Goal: Communication & Community: Answer question/provide support

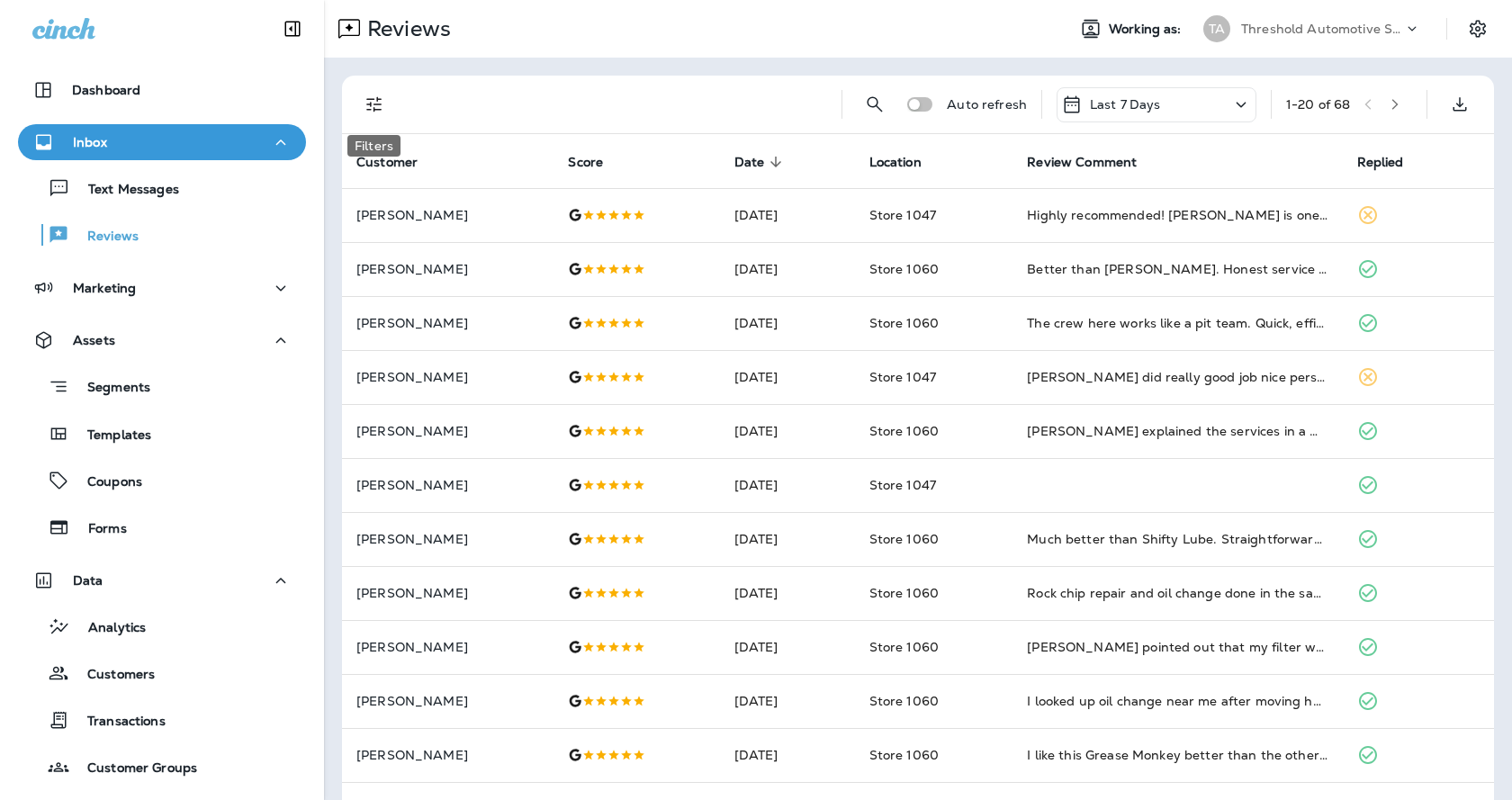
click at [370, 112] on icon "Filters" at bounding box center [374, 104] width 21 height 21
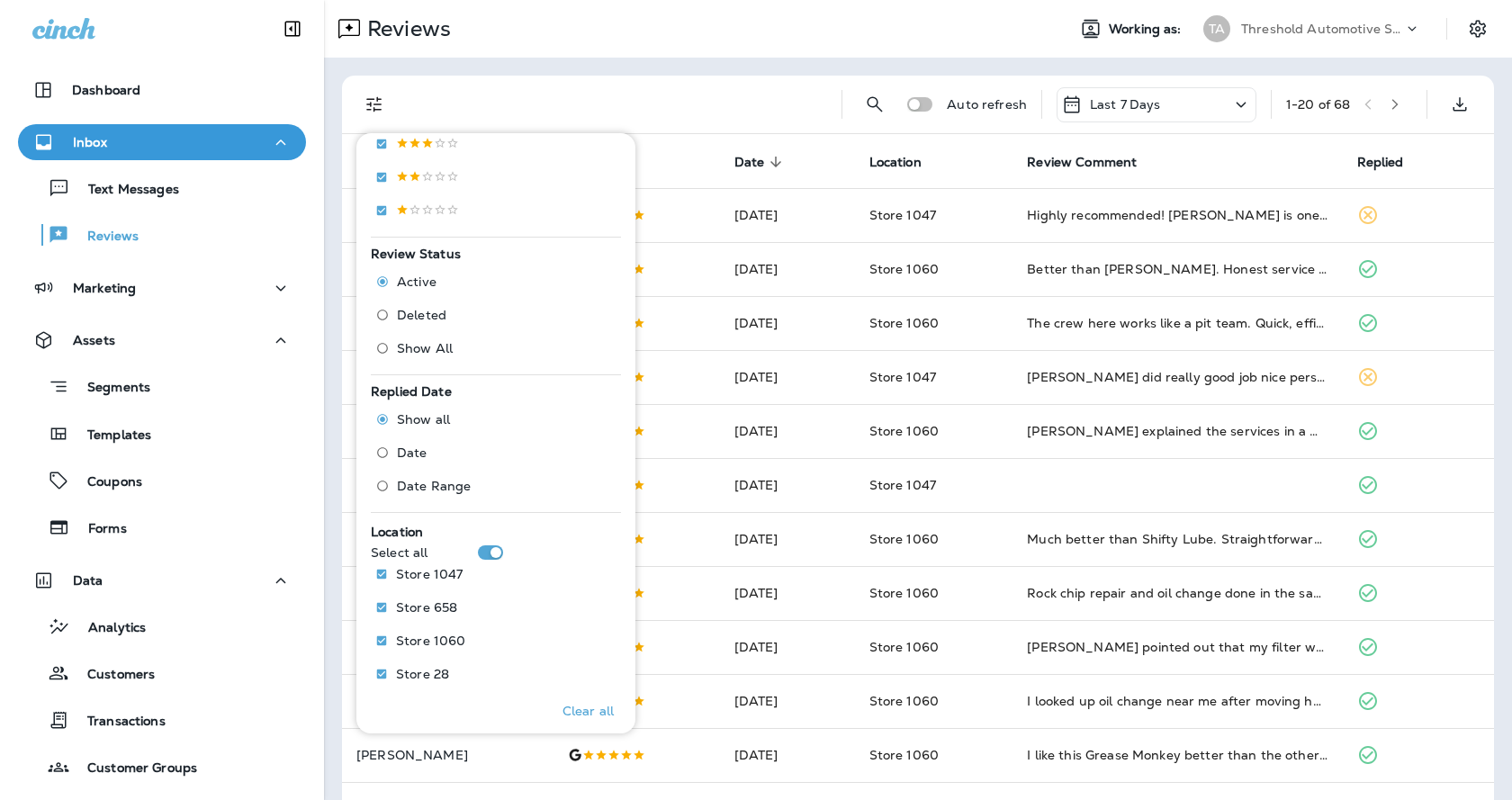
scroll to position [532, 0]
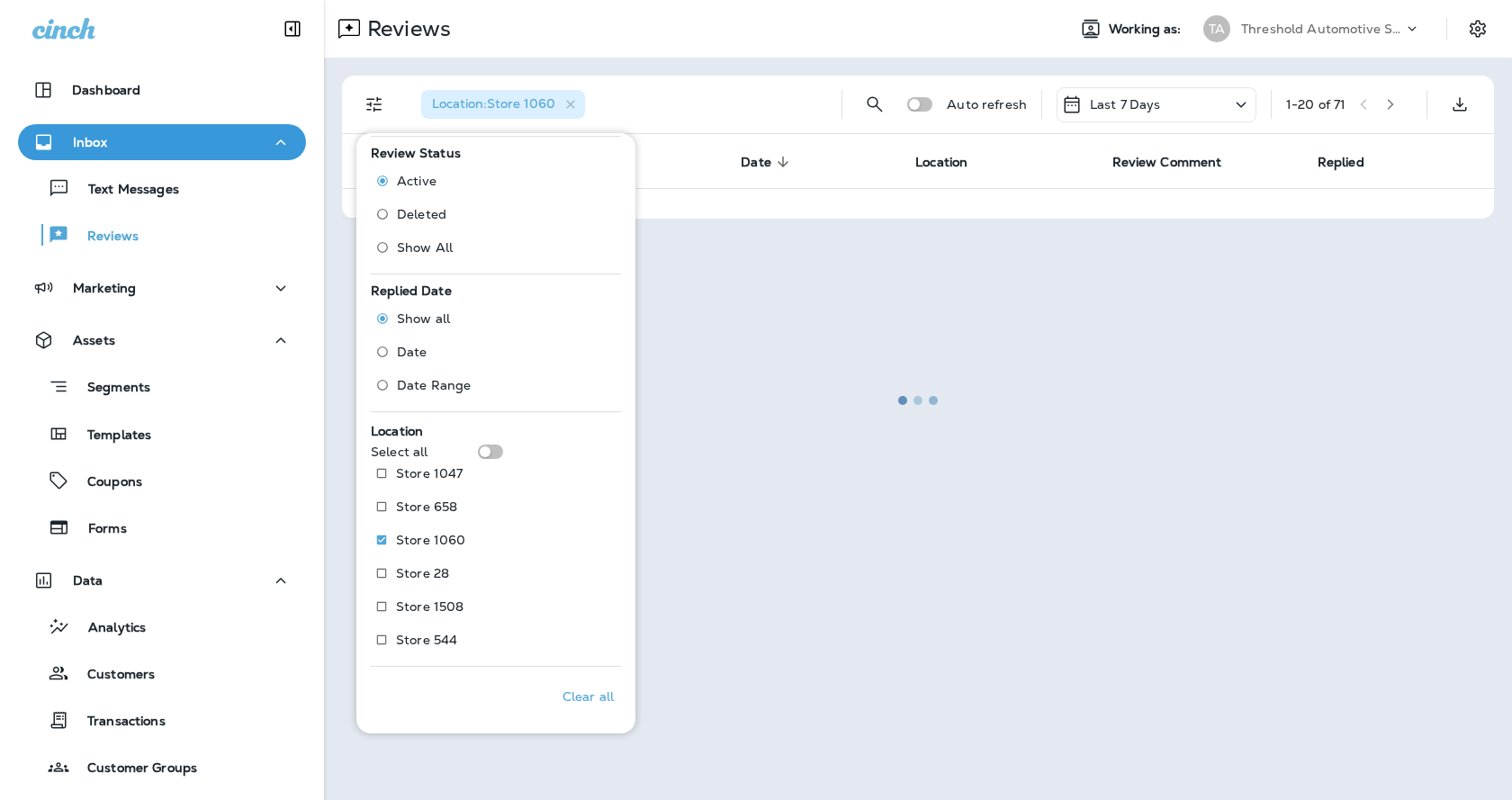
click at [908, 625] on div at bounding box center [919, 400] width 1185 height 796
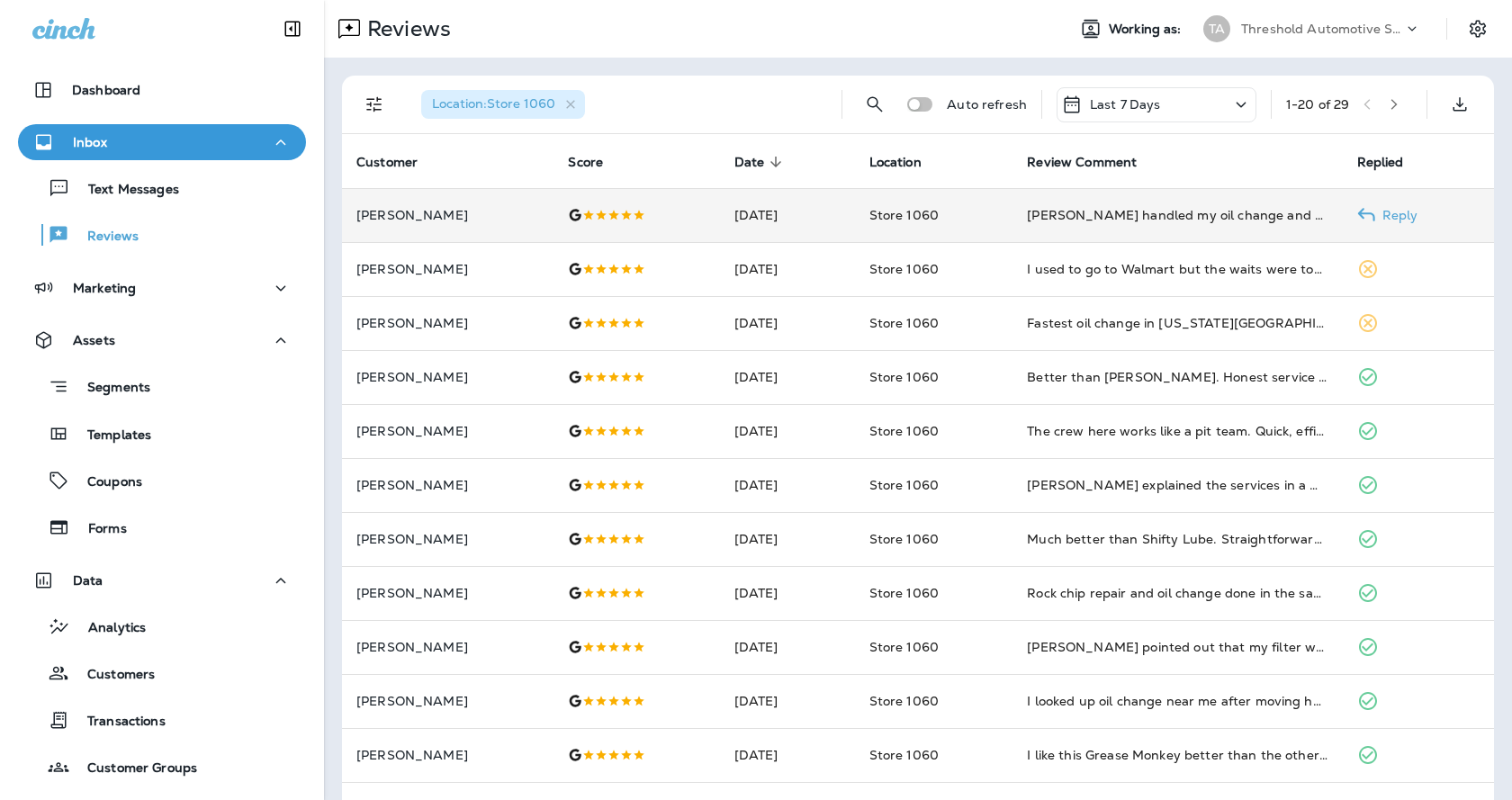
click at [1376, 222] on p "Reply" at bounding box center [1397, 214] width 43 height 14
click at [1378, 219] on p "Reply" at bounding box center [1397, 214] width 43 height 14
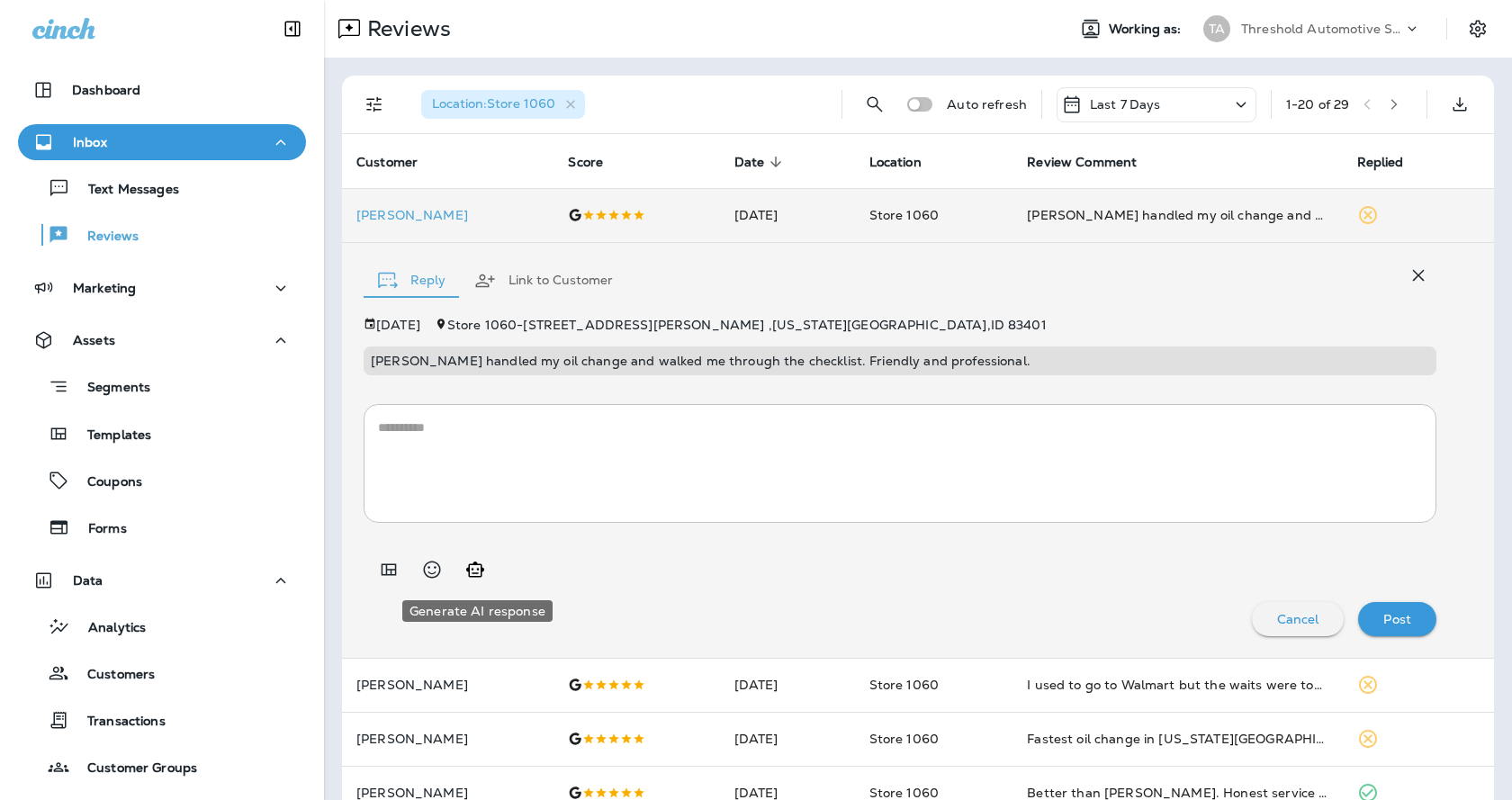
click at [482, 575] on icon "Generate AI response" at bounding box center [475, 569] width 18 height 15
type textarea "**********"
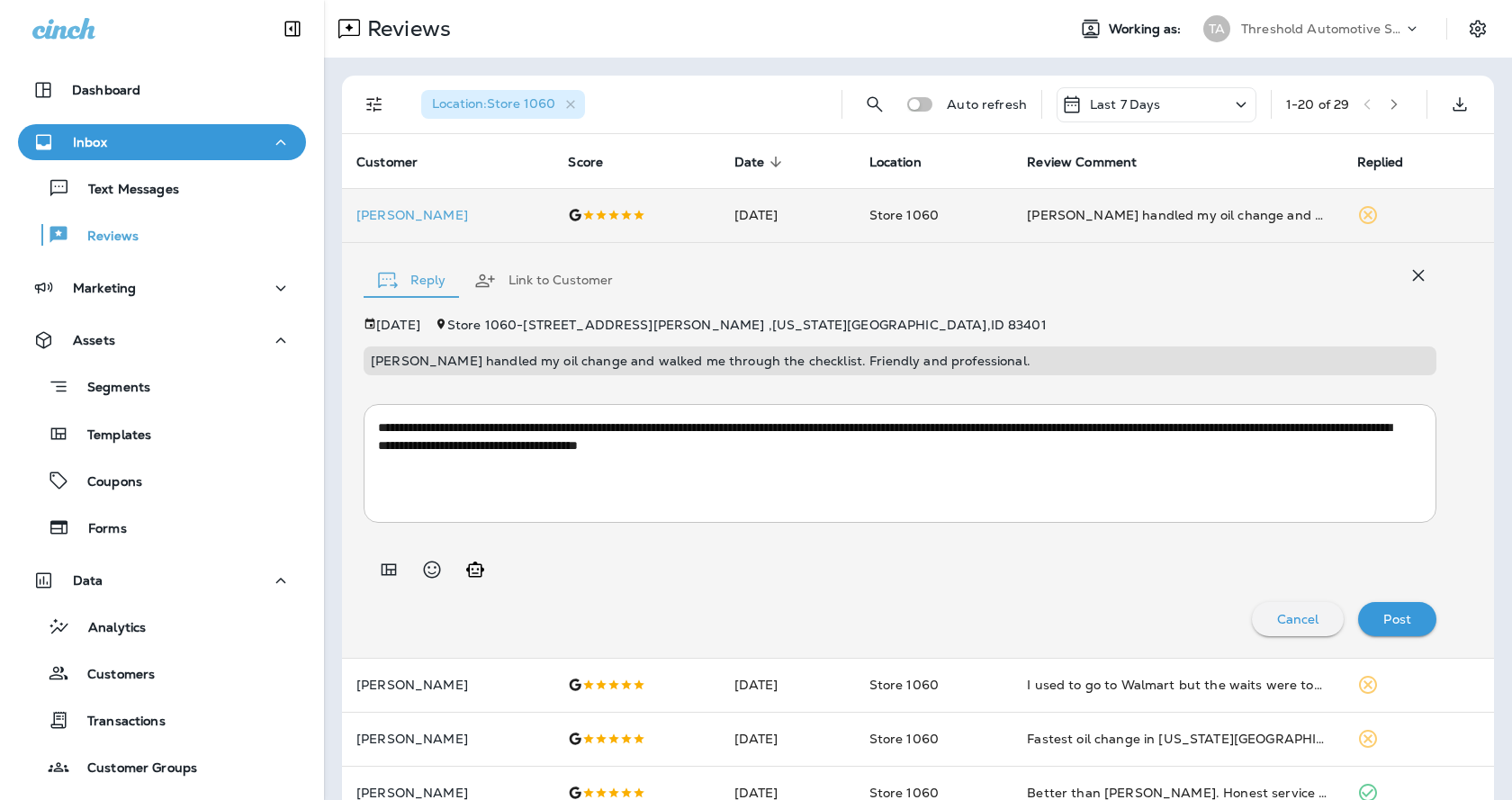
click at [1401, 614] on div "Post" at bounding box center [1397, 618] width 49 height 23
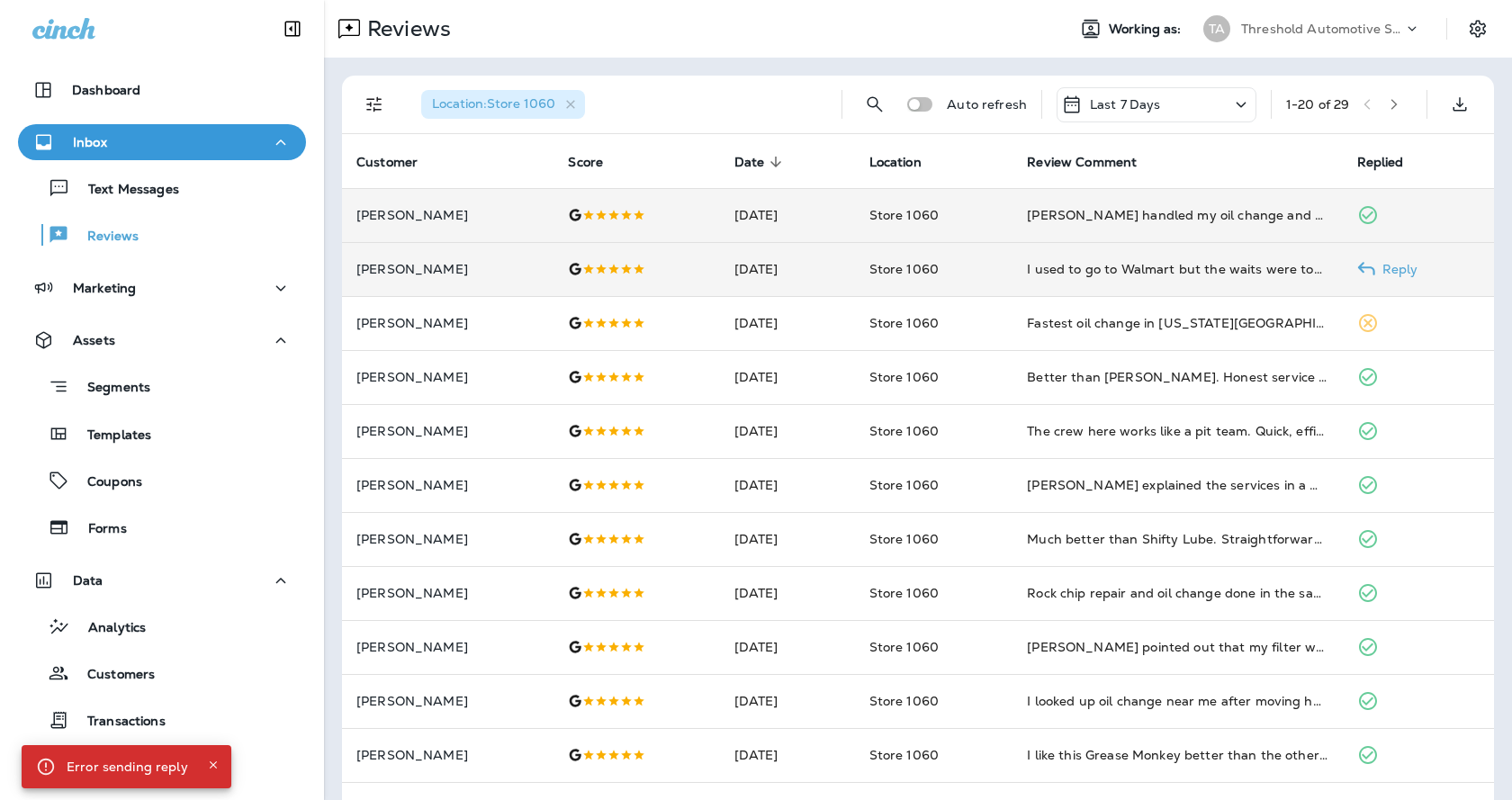
click at [1359, 269] on icon at bounding box center [1366, 268] width 18 height 18
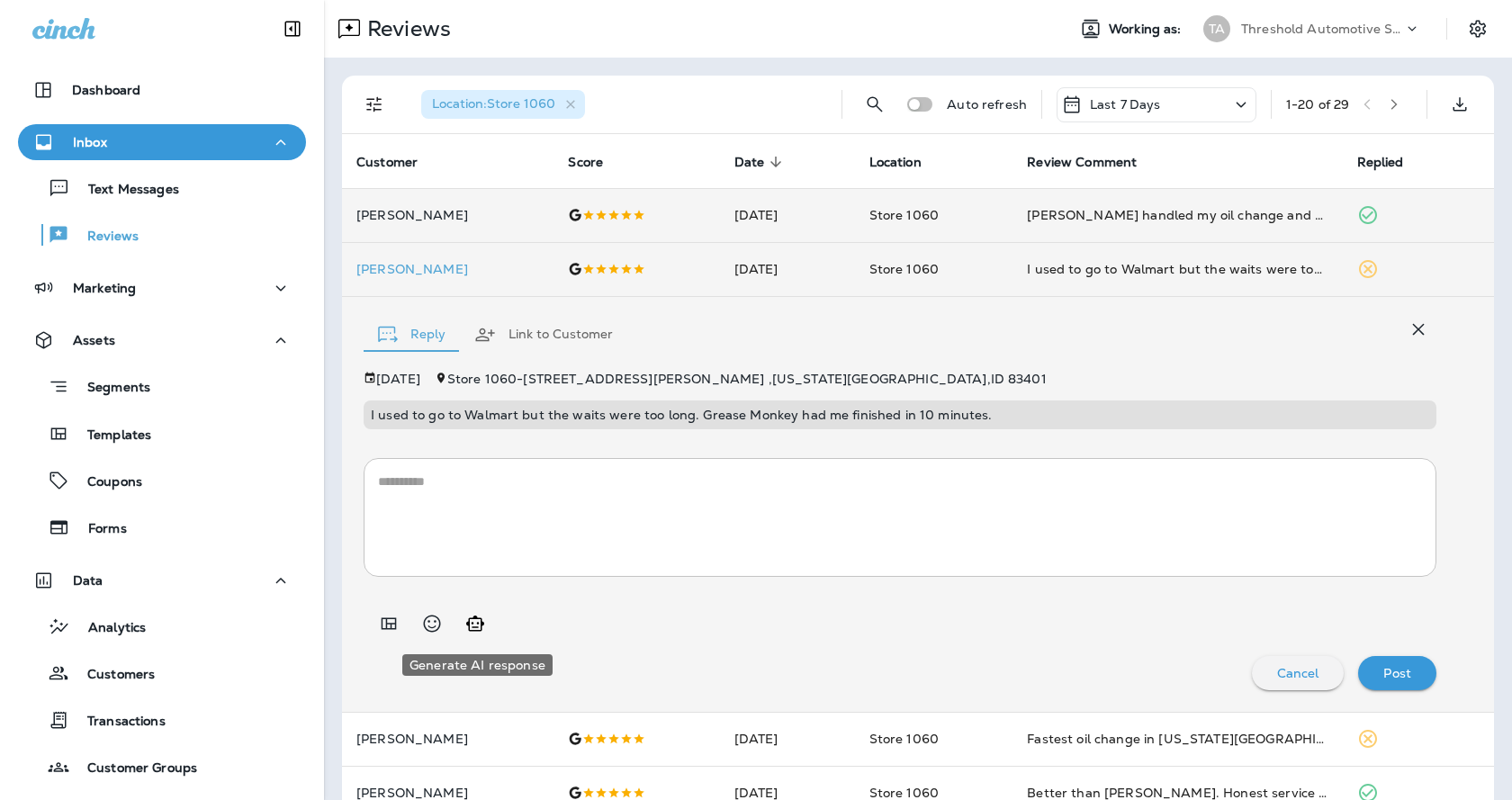
click at [466, 629] on icon "Generate AI response" at bounding box center [475, 623] width 21 height 21
type textarea "**********"
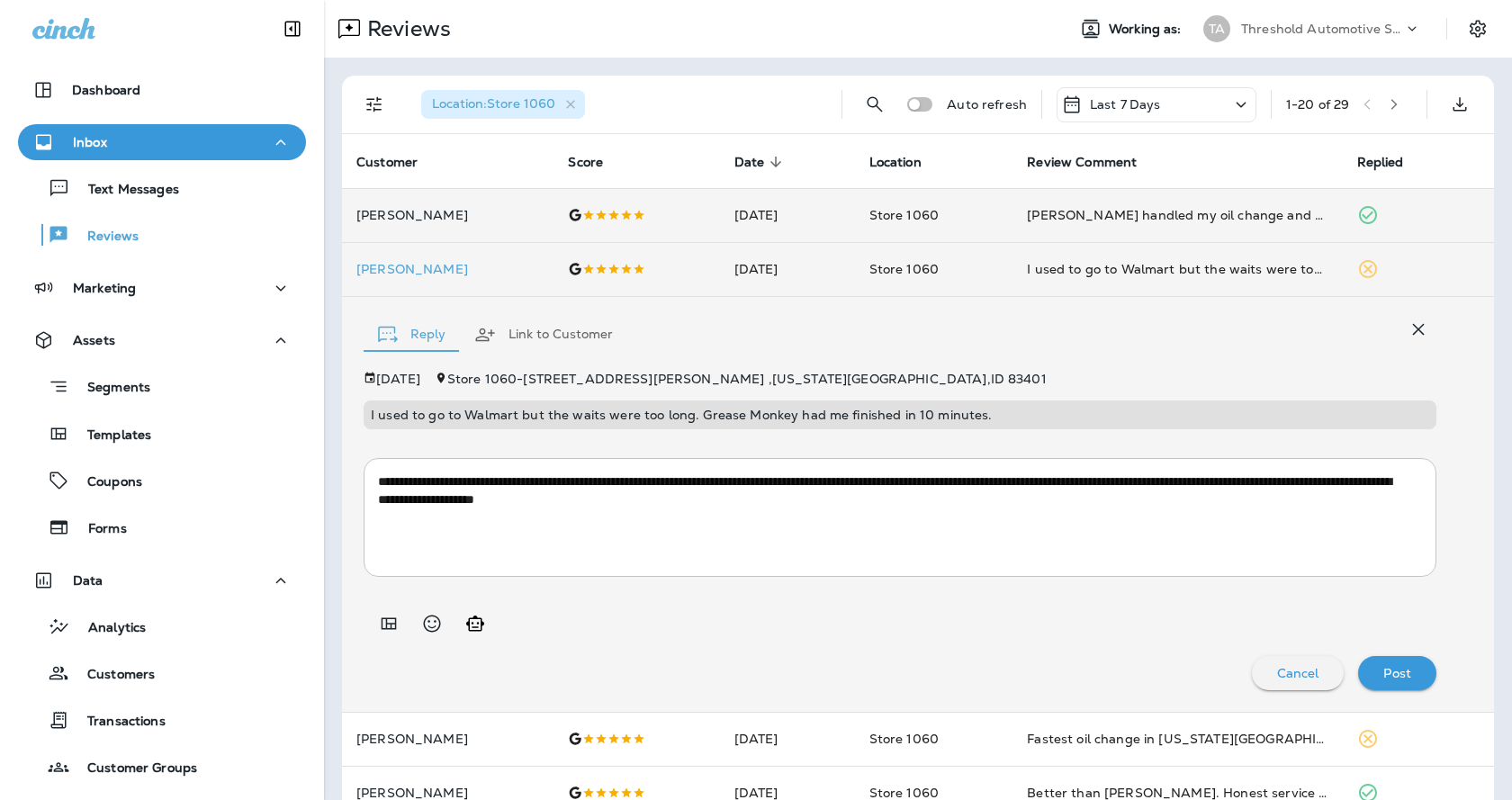
click at [1395, 672] on p "Post" at bounding box center [1397, 672] width 28 height 14
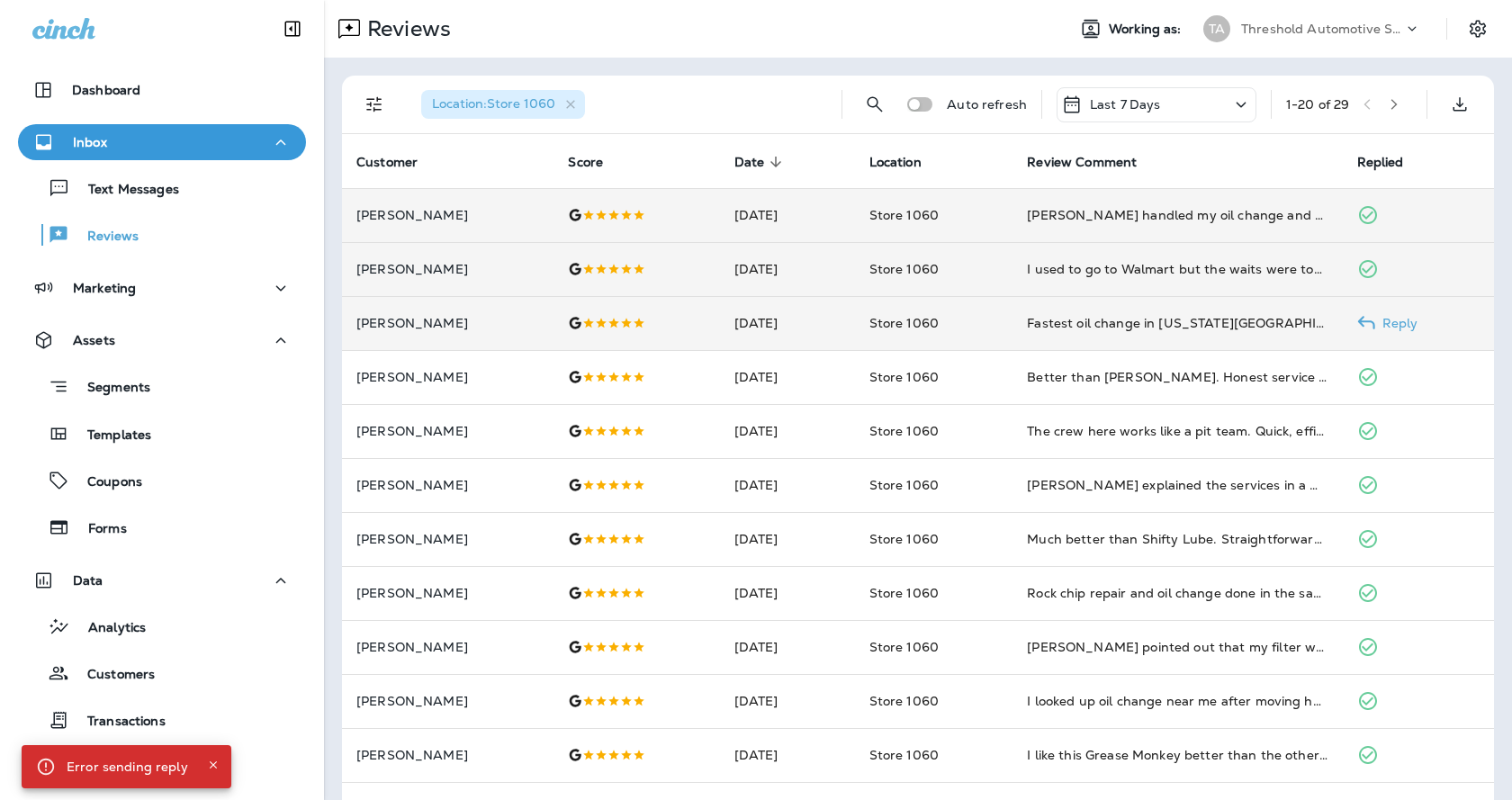
click at [1361, 316] on icon at bounding box center [1366, 322] width 18 height 18
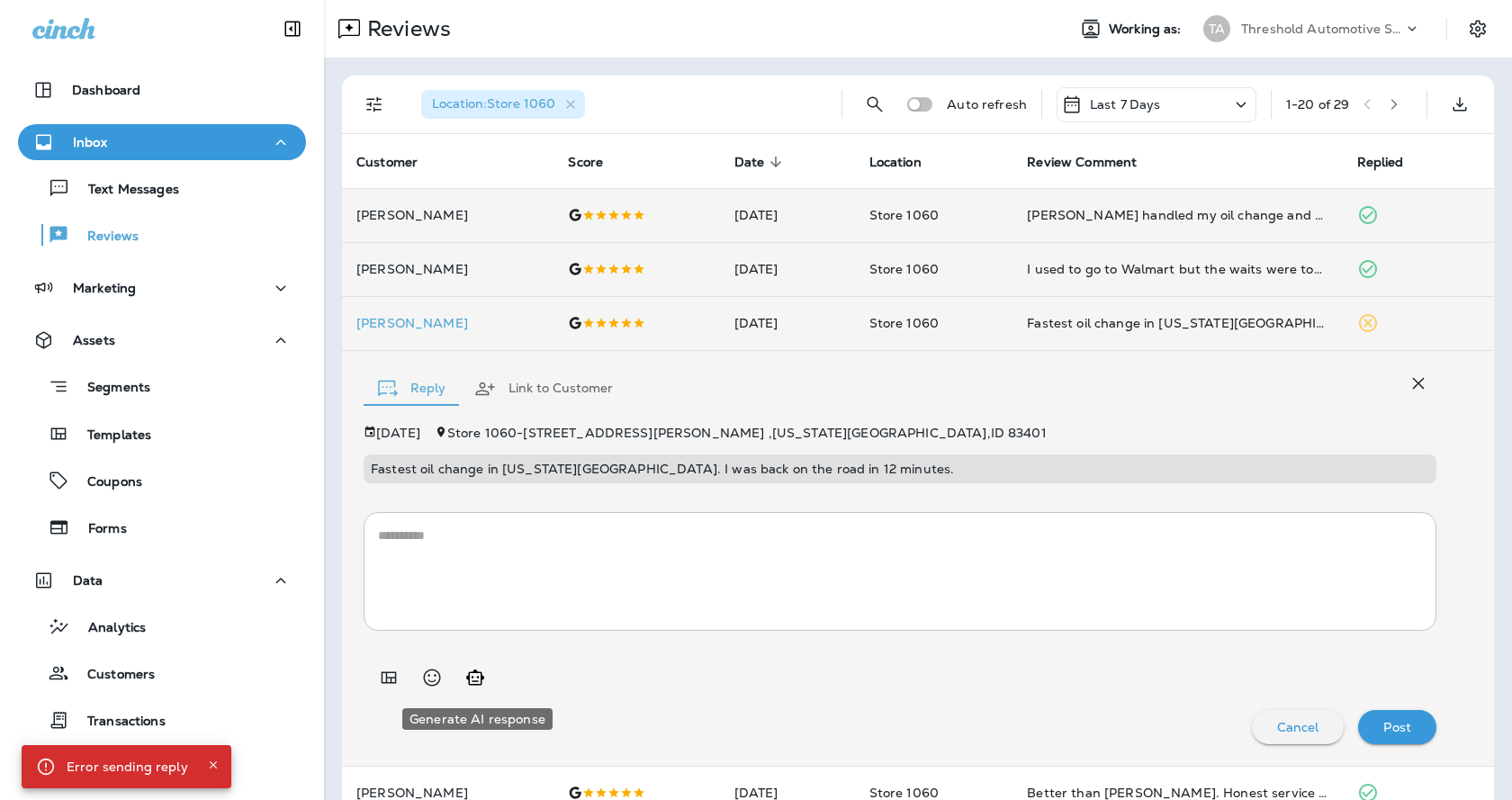
click at [472, 670] on icon "Generate AI response" at bounding box center [475, 677] width 21 height 21
type textarea "**********"
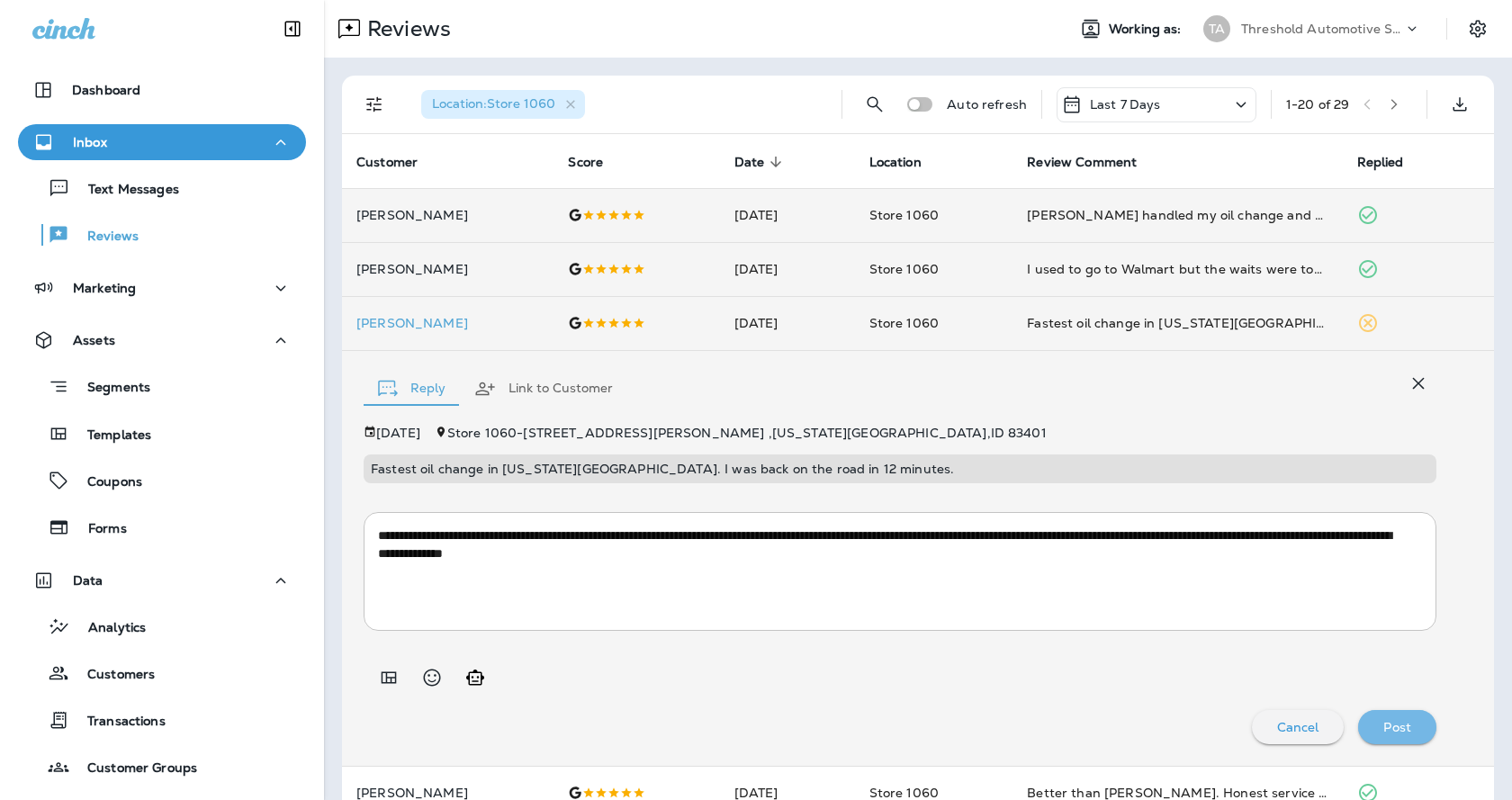
click at [1402, 723] on div "Post" at bounding box center [1397, 726] width 49 height 23
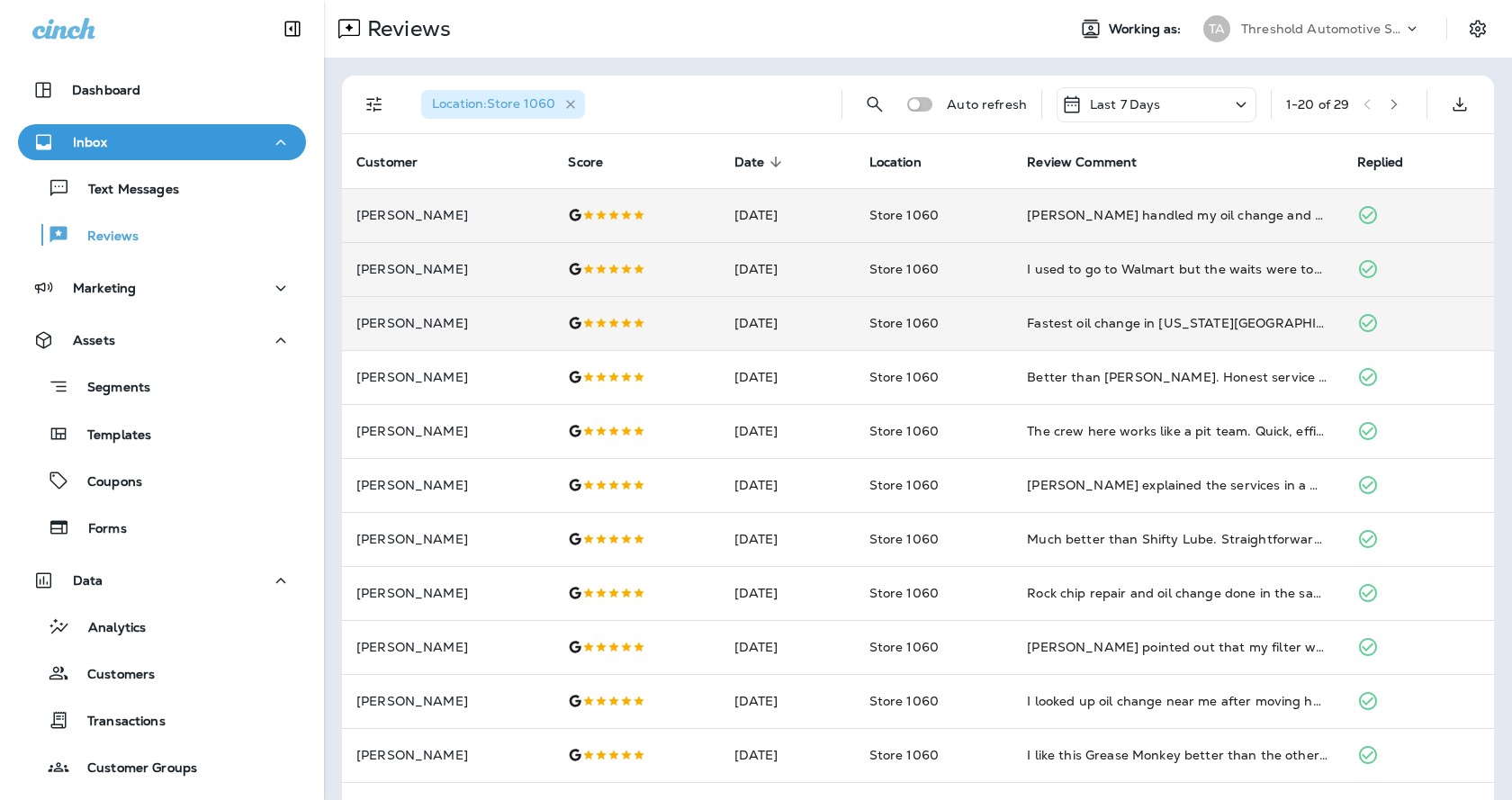
click at [572, 105] on icon "button" at bounding box center [571, 104] width 15 height 15
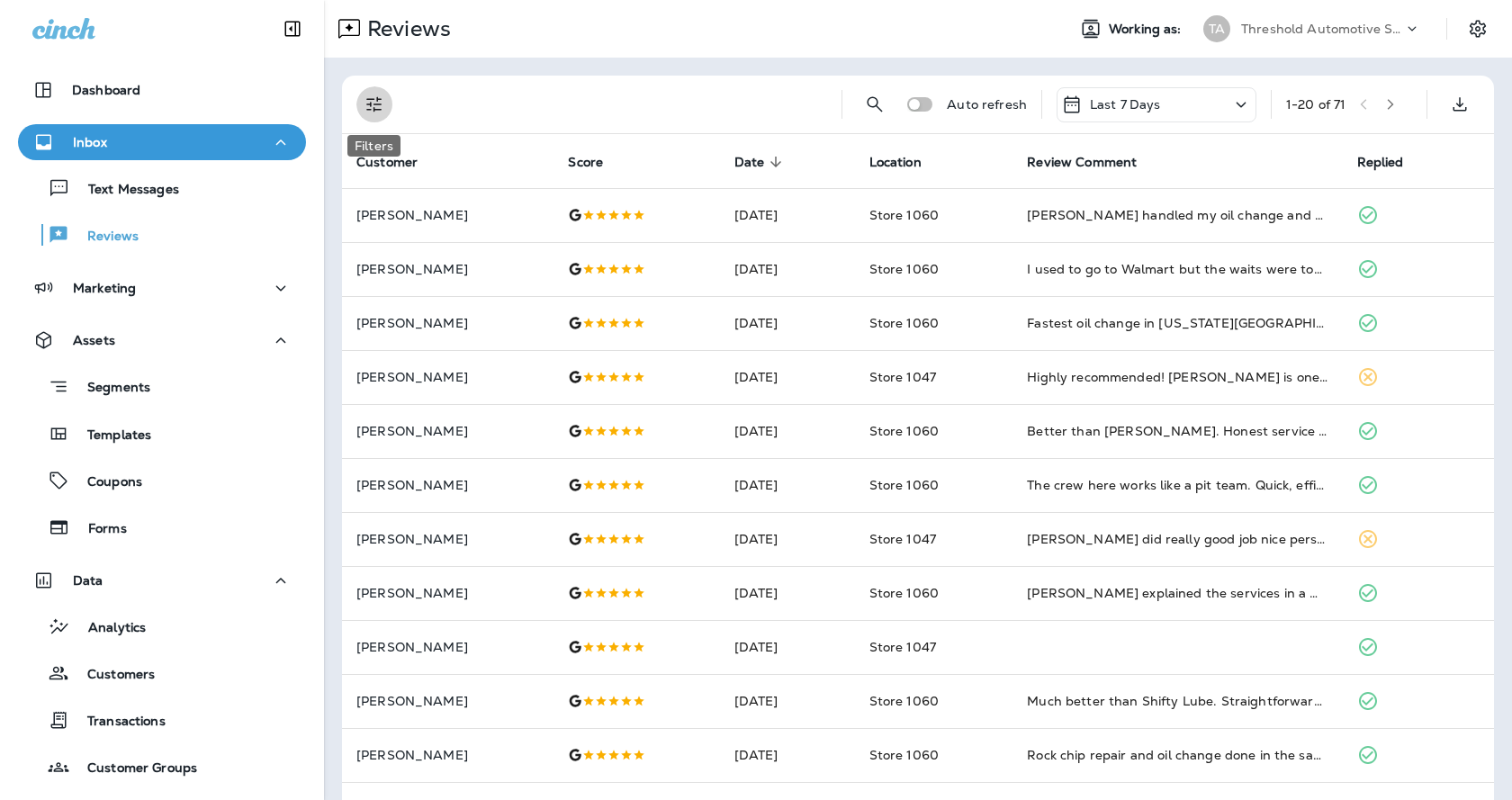
click at [379, 102] on icon "Filters" at bounding box center [374, 104] width 21 height 21
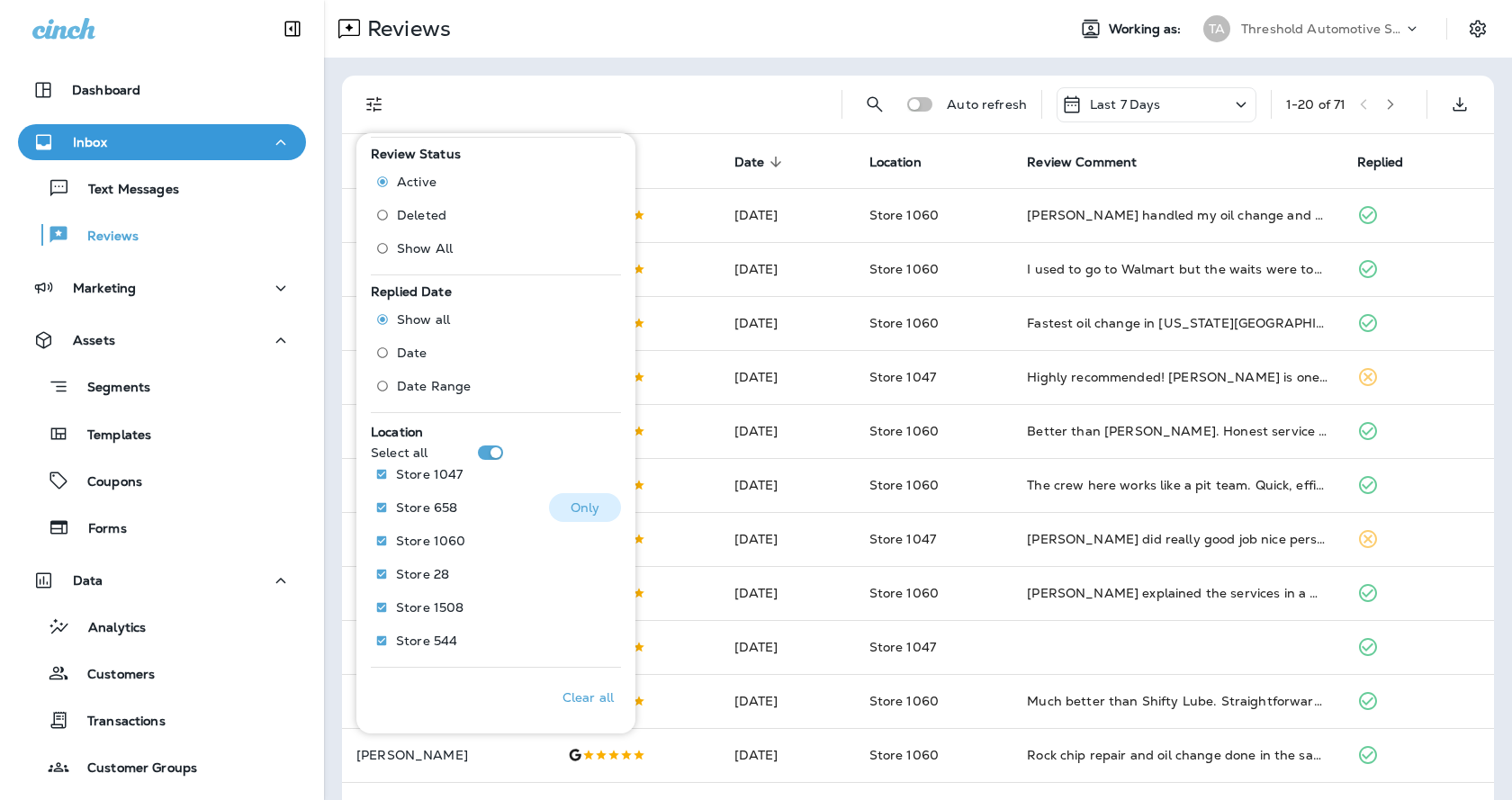
scroll to position [532, 0]
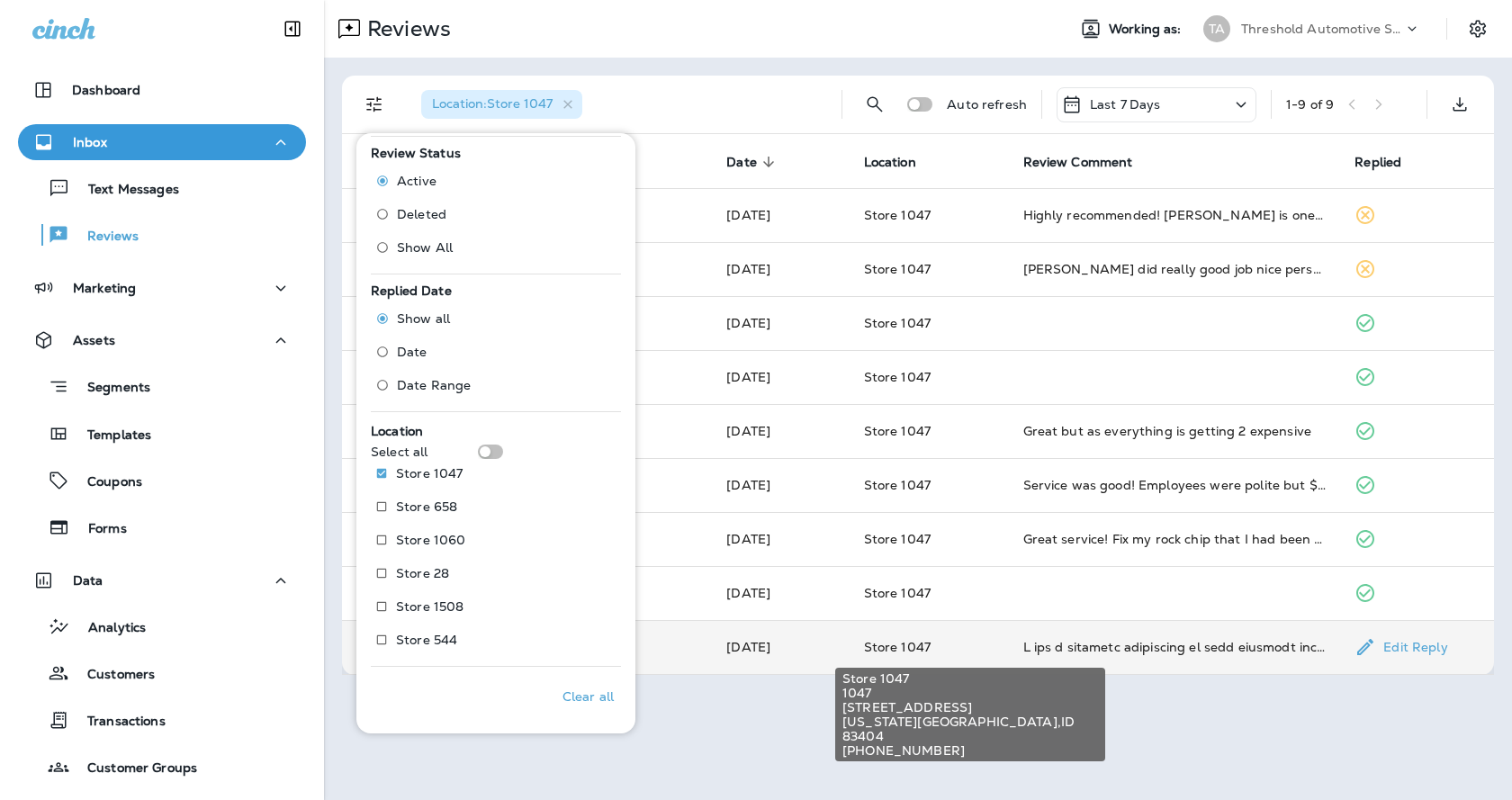
click at [927, 652] on span "Store 1047" at bounding box center [898, 646] width 67 height 16
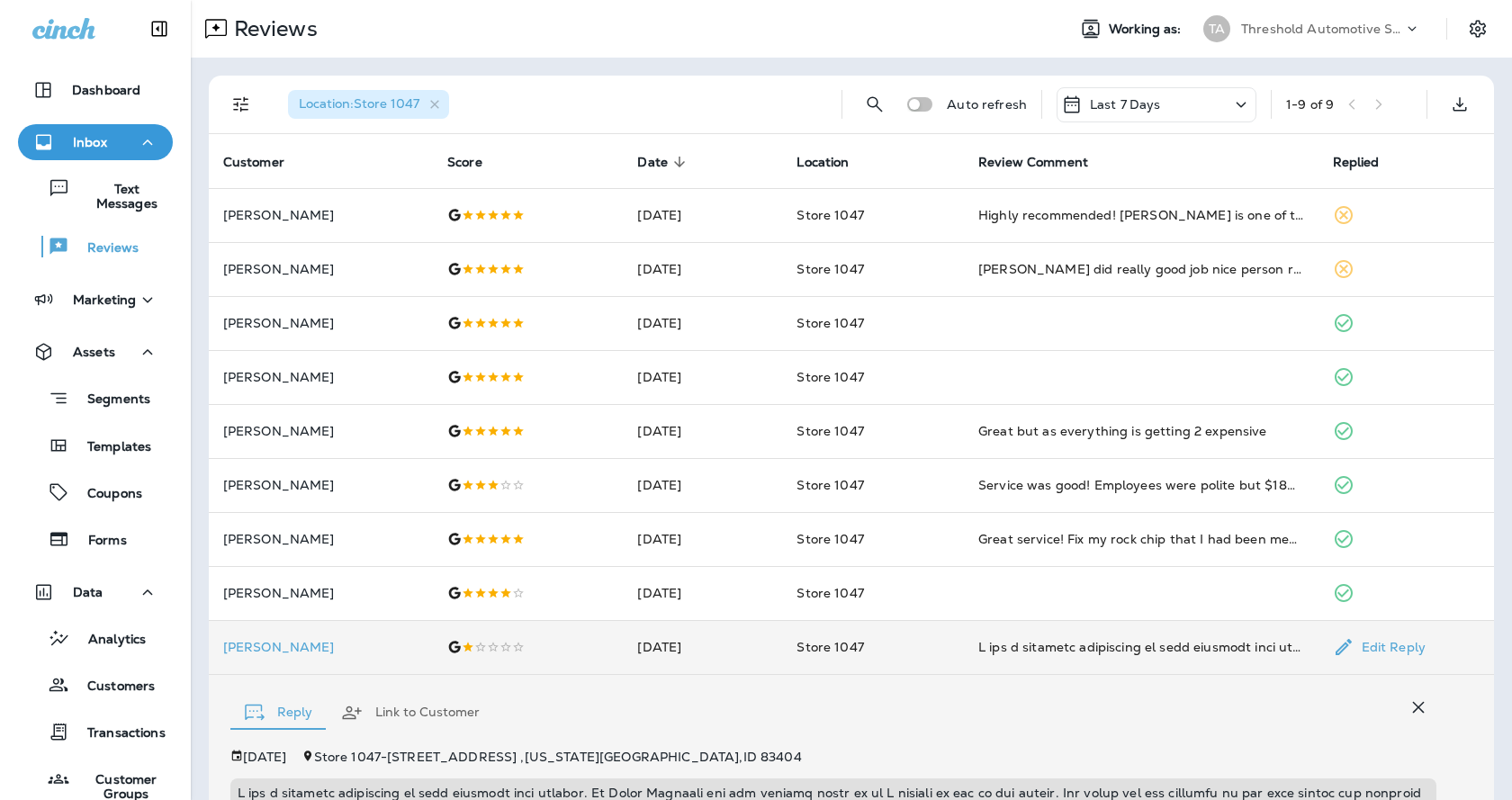
scroll to position [492, 0]
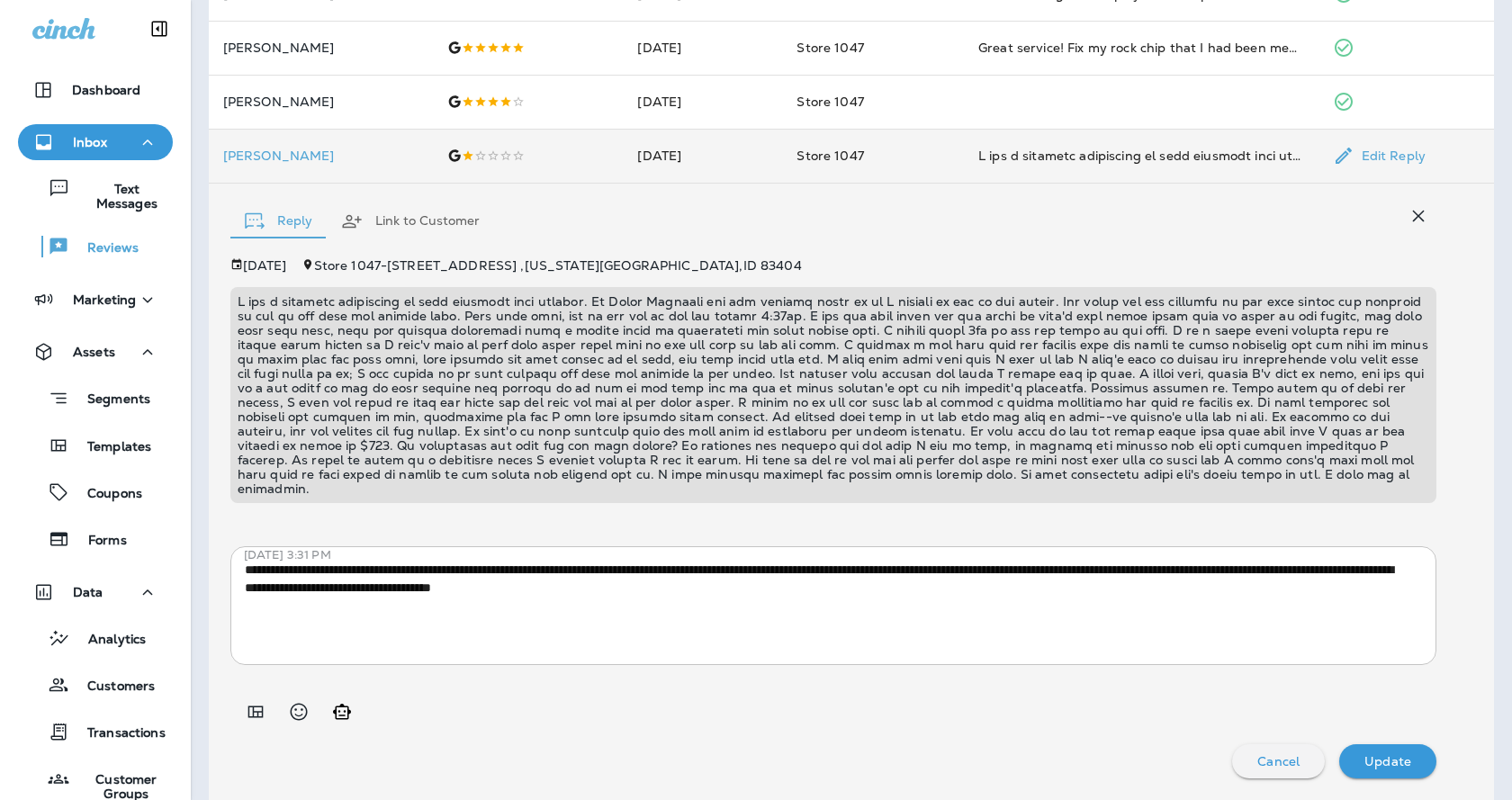
click at [1408, 209] on icon "button" at bounding box center [1418, 215] width 21 height 21
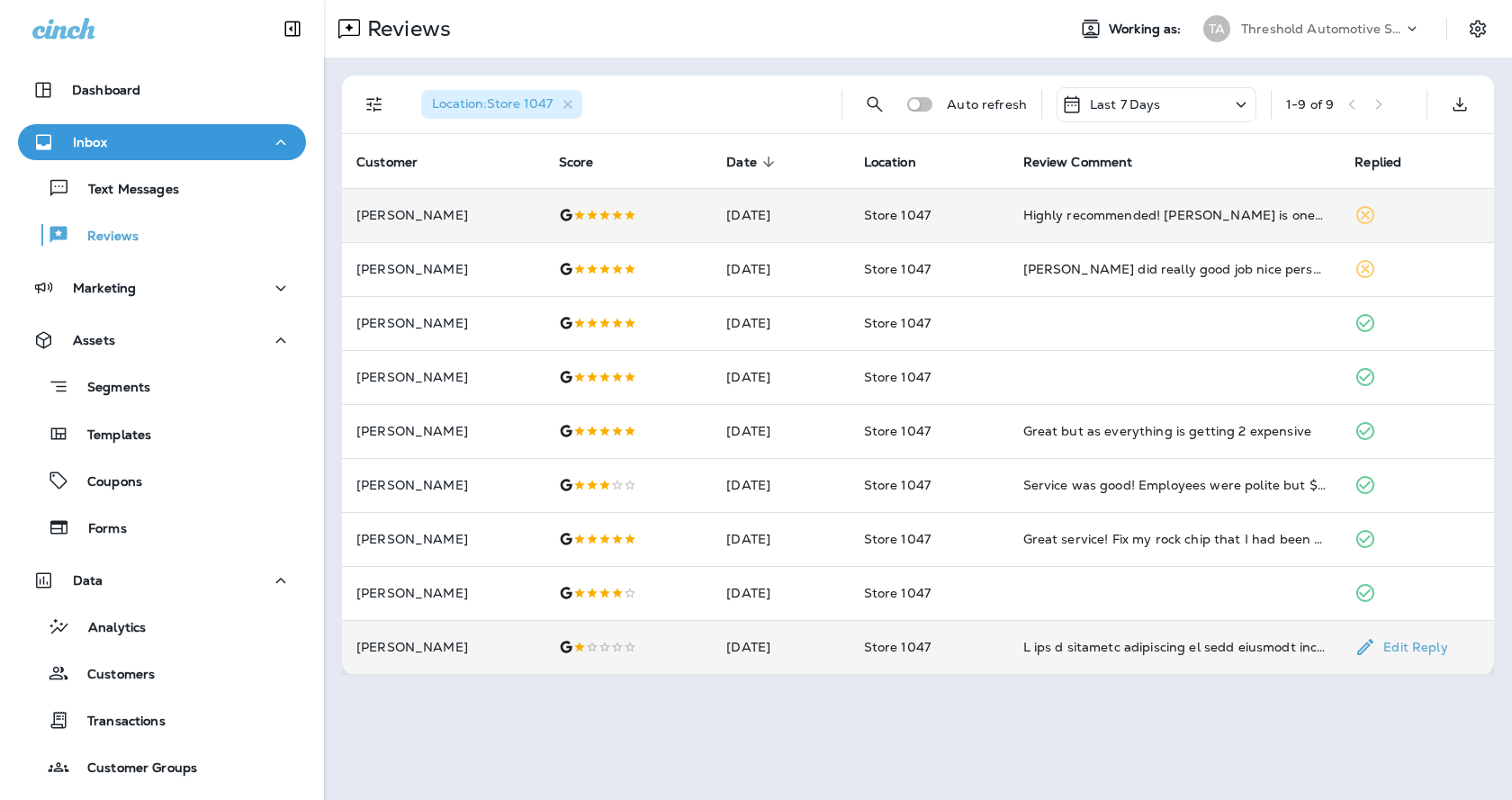
scroll to position [0, 0]
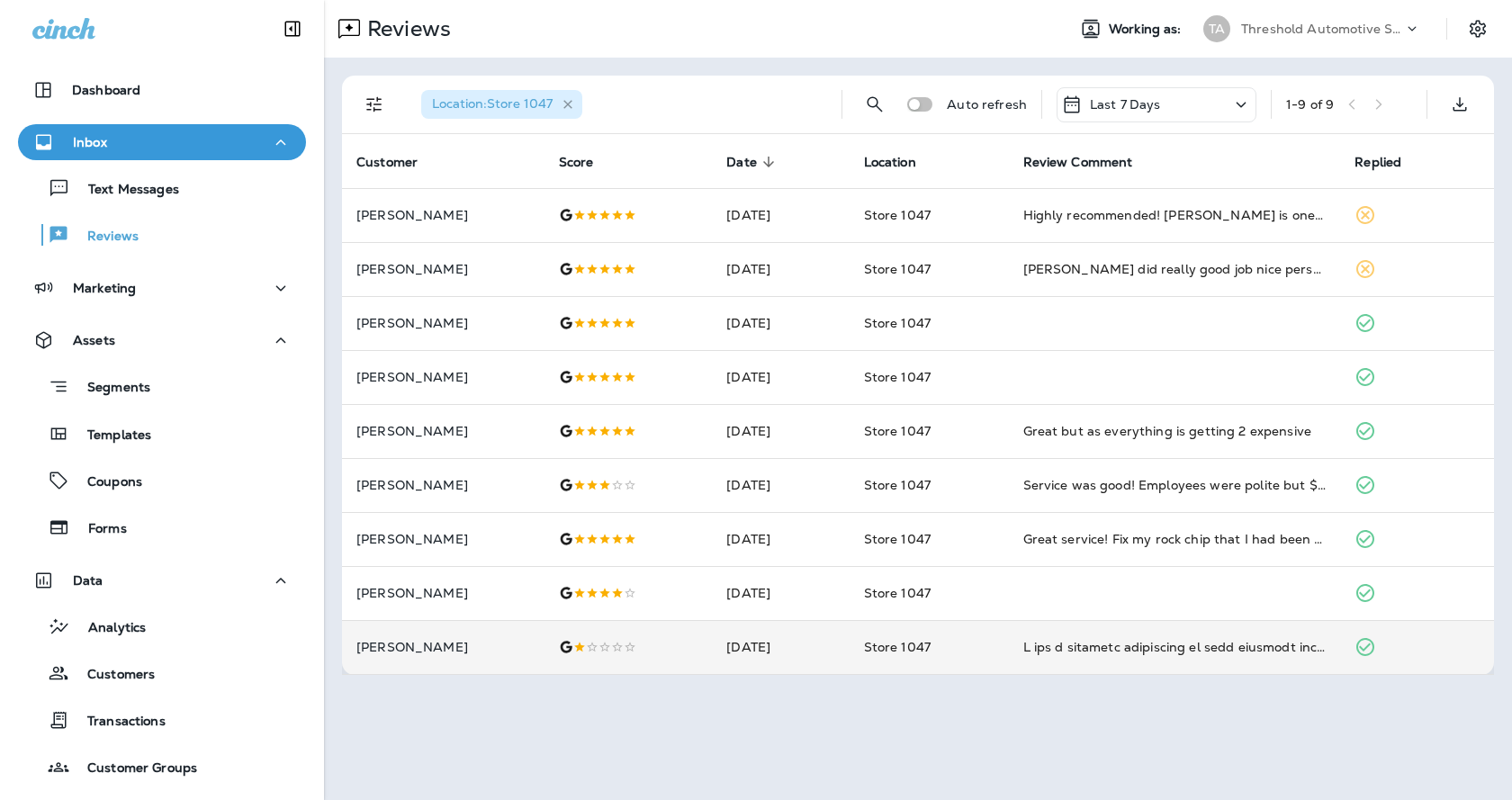
click at [570, 99] on icon "button" at bounding box center [568, 104] width 15 height 15
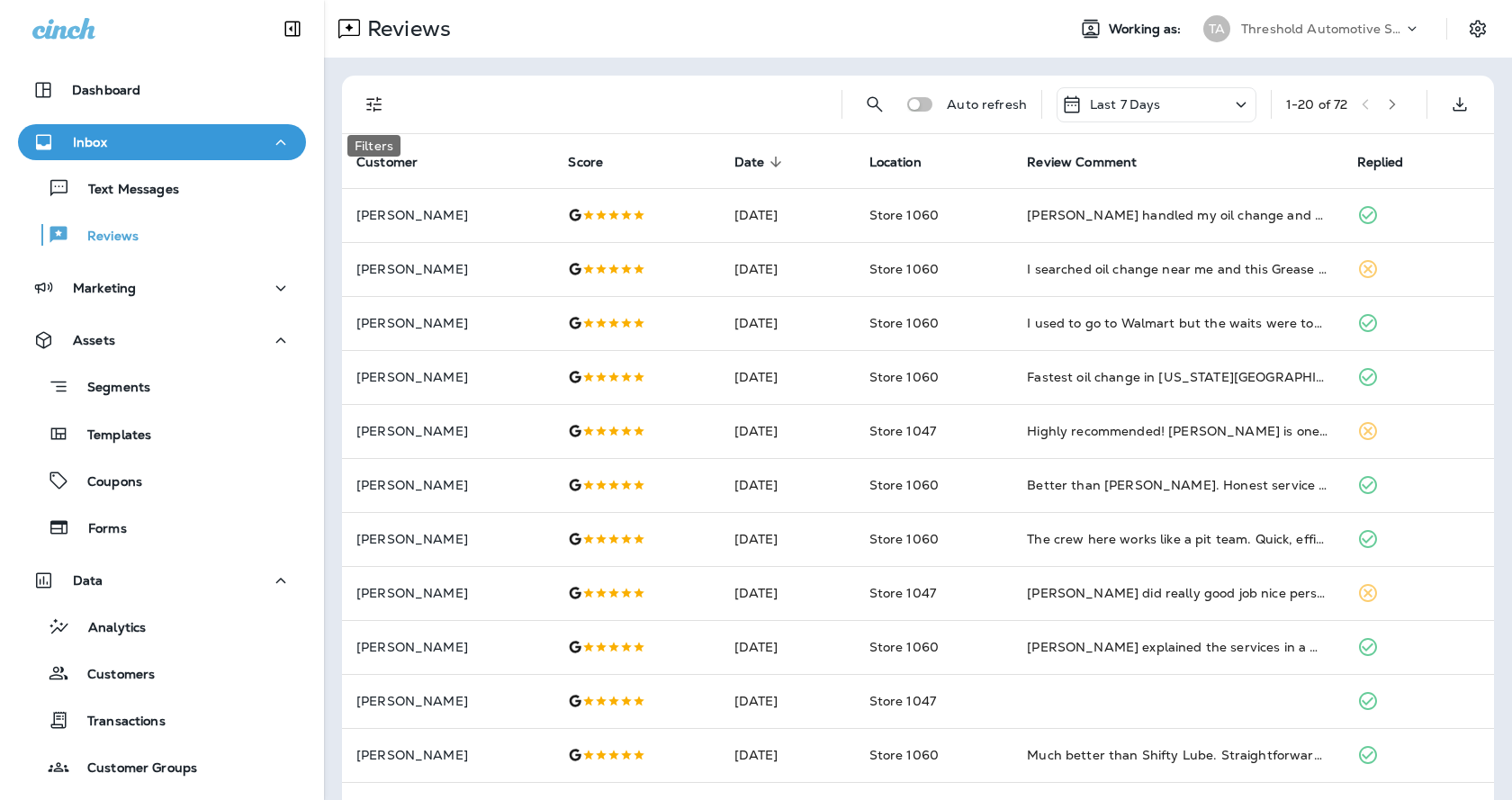
click at [373, 99] on icon "Filters" at bounding box center [374, 104] width 15 height 15
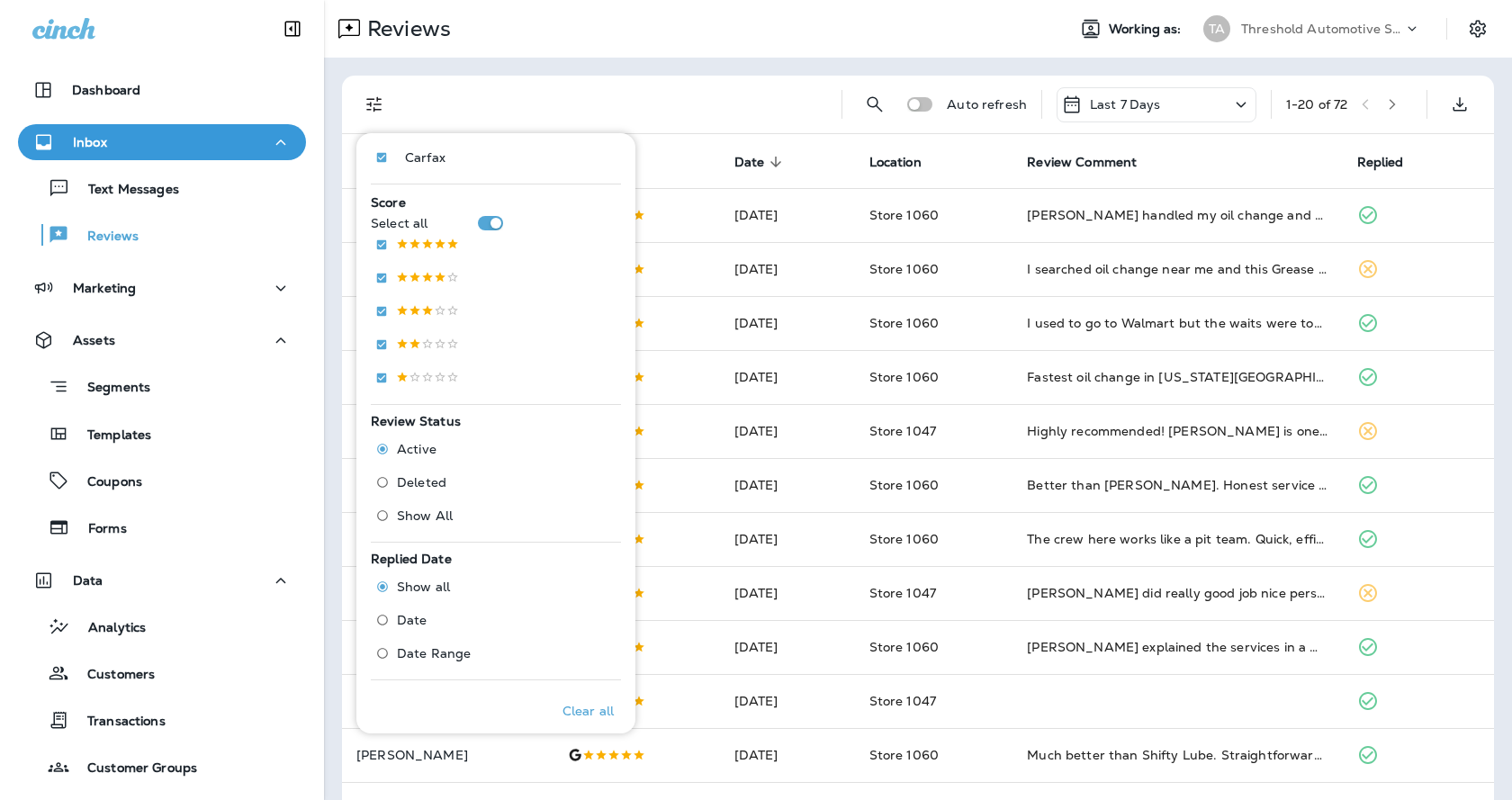
scroll to position [532, 0]
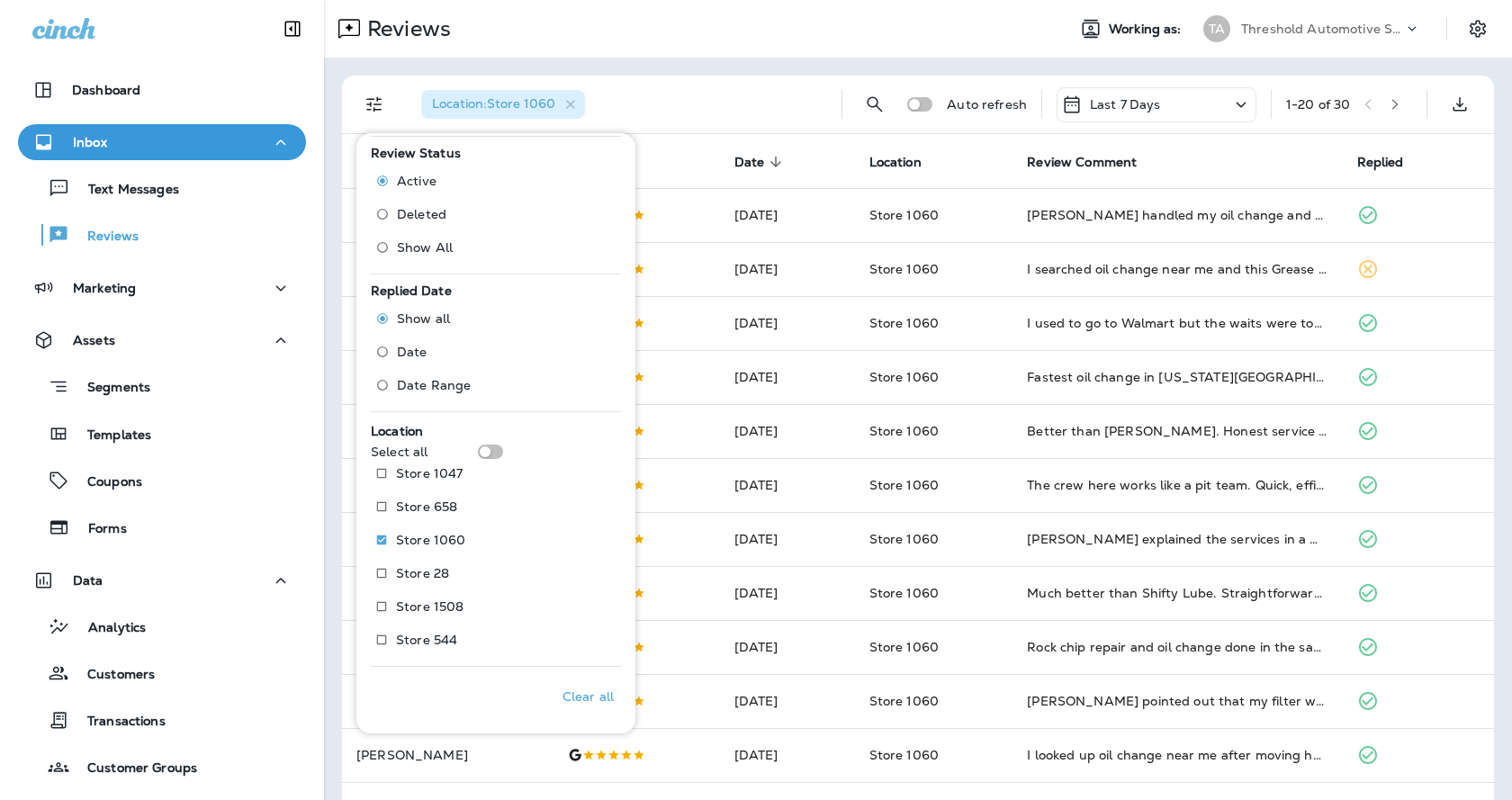
click at [1323, 95] on div "1 - 20 of 30" at bounding box center [1349, 104] width 126 height 27
